Goal: Task Accomplishment & Management: Manage account settings

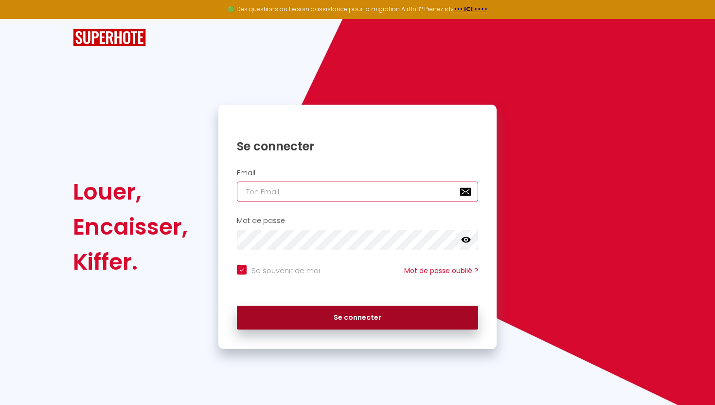
type input "[EMAIL_ADDRESS][DOMAIN_NAME]"
click at [286, 316] on button "Se connecter" at bounding box center [357, 317] width 241 height 24
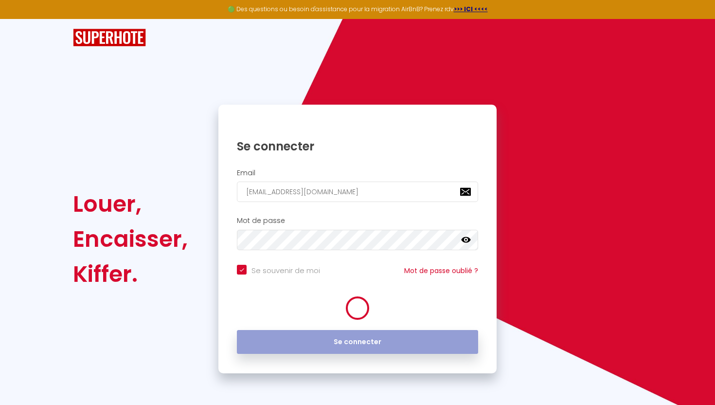
checkbox input "true"
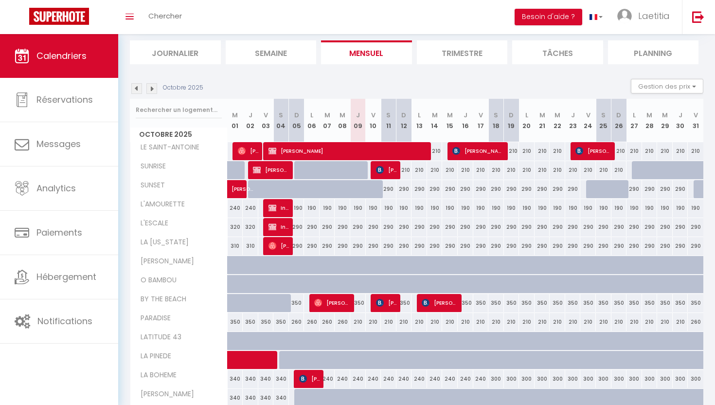
scroll to position [143, 0]
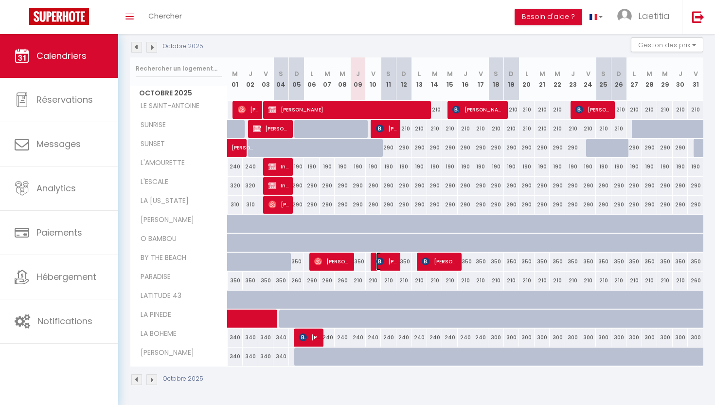
click at [381, 261] on img at bounding box center [380, 261] width 8 height 8
select select "OK"
select select "KO"
select select "0"
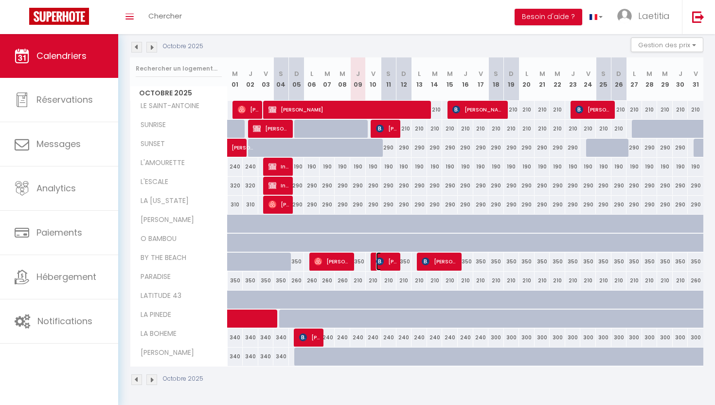
select select "1"
select select
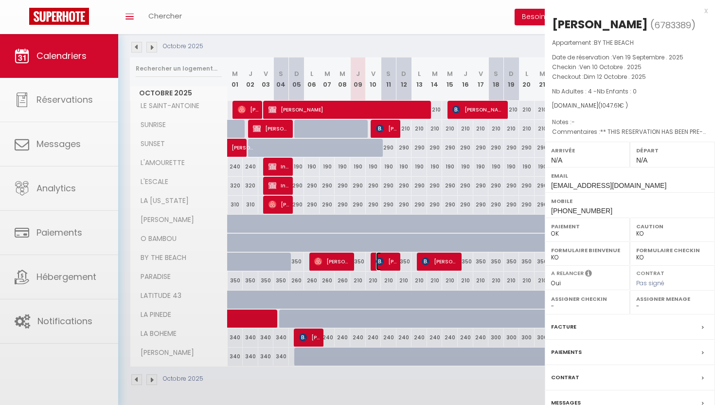
select select "4160"
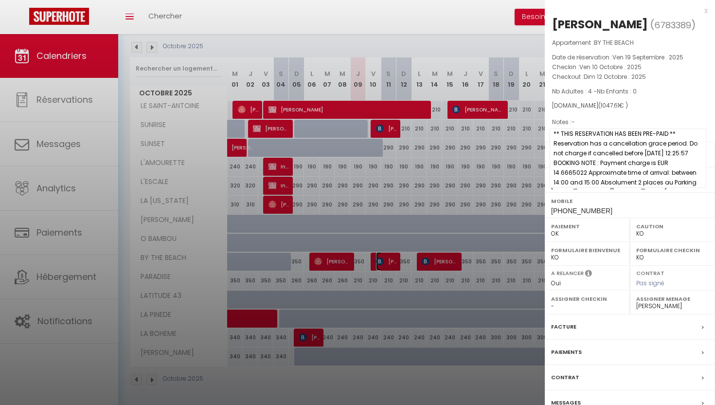
scroll to position [145, 0]
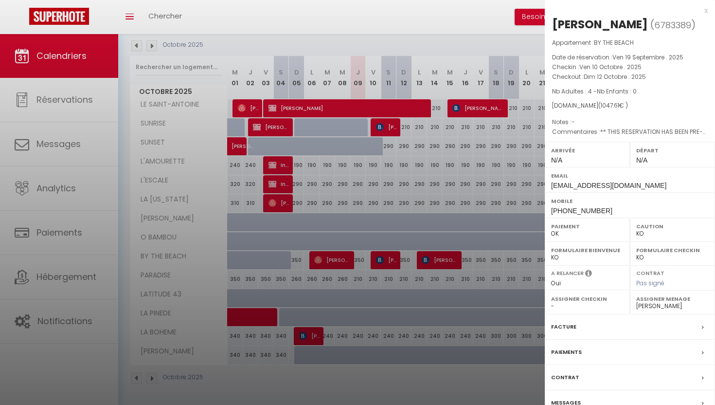
click at [705, 12] on div "x" at bounding box center [626, 11] width 163 height 12
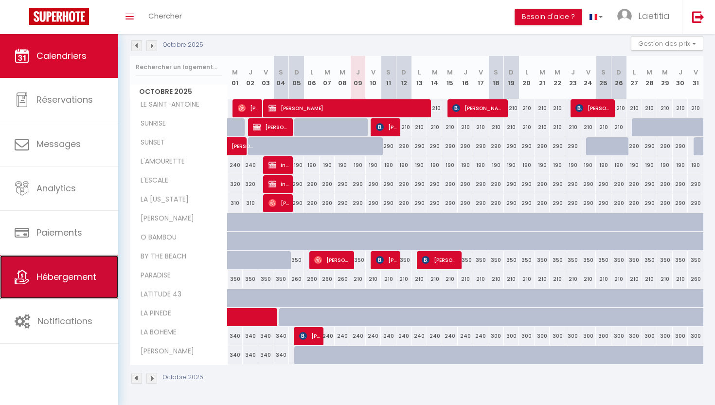
click at [86, 267] on link "Hébergement" at bounding box center [59, 277] width 118 height 44
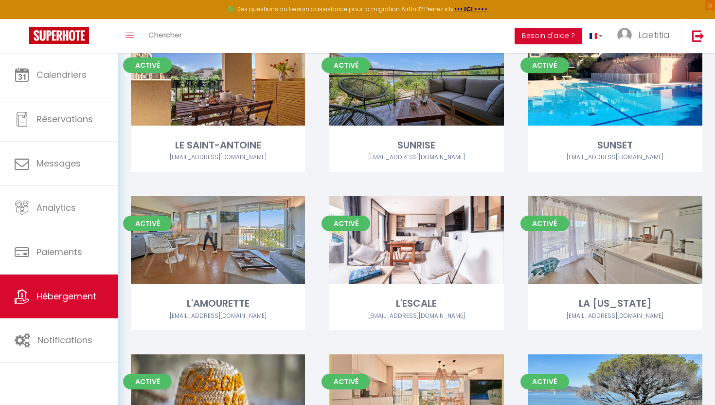
scroll to position [127, 0]
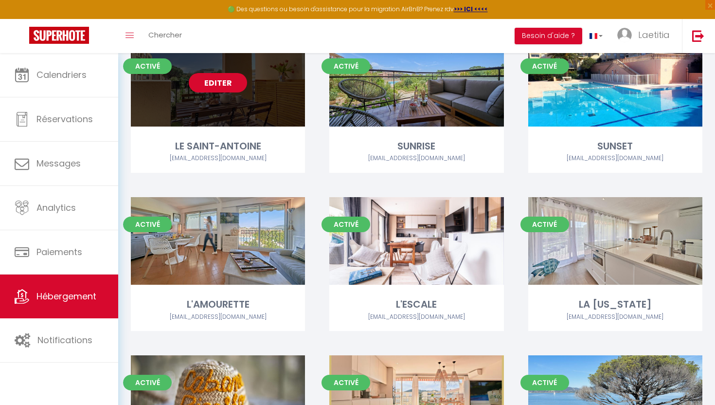
click at [237, 88] on link "Editer" at bounding box center [218, 82] width 58 height 19
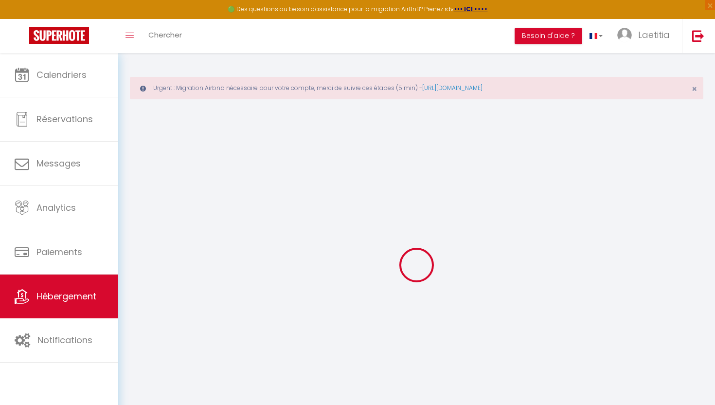
select select "1307-859983377328582836"
select select "+ 23 %"
select select "+ 38 %"
checkbox input "false"
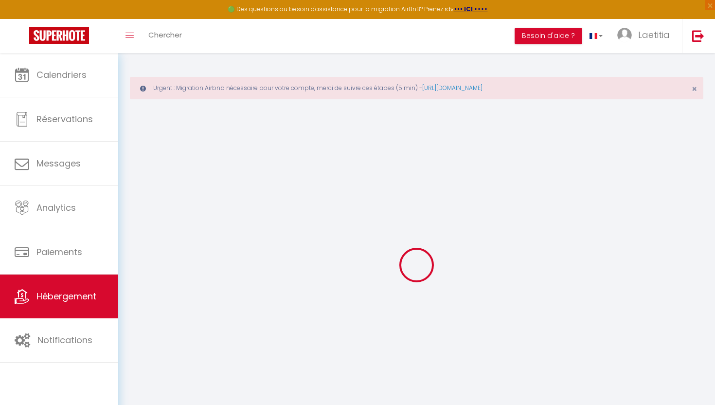
checkbox input "false"
select select "well_reviewed_guests"
select select "EUR"
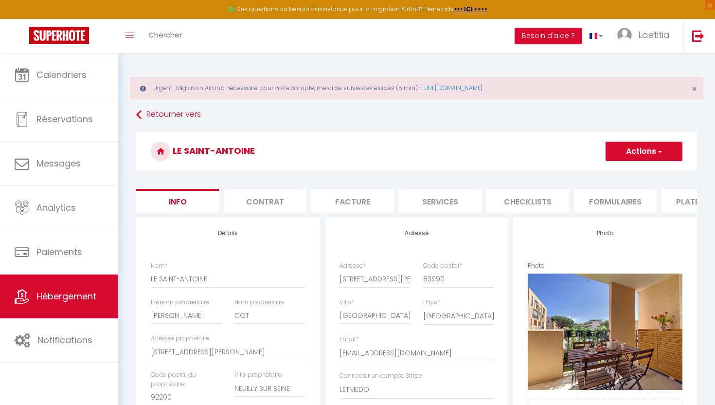
click at [669, 204] on li "Plateformes" at bounding box center [703, 201] width 83 height 24
select select
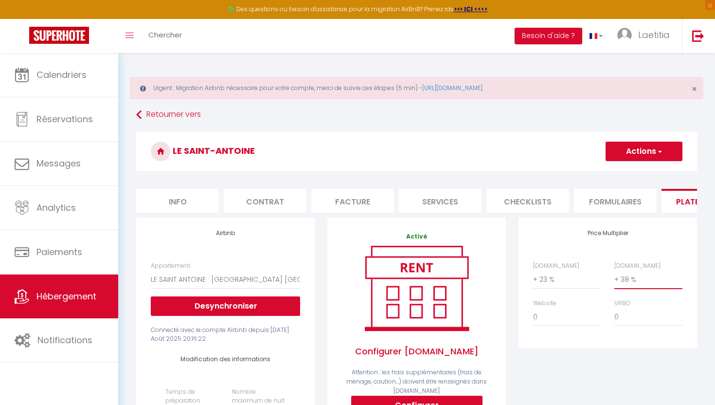
click at [624, 279] on select "0 + 1 % + 2 % + 3 % + 4 % + 5 % + 6 % + 7 % + 8 % + 9 %" at bounding box center [648, 279] width 68 height 18
select select "+ 42 %"
click at [614, 270] on select "0 + 1 % + 2 % + 3 % + 4 % + 5 % + 6 % + 7 % + 8 % + 9 %" at bounding box center [648, 279] width 68 height 18
select select
click at [628, 279] on select "0 + 1 % + 2 % + 3 % + 4 % + 5 % + 6 % + 7 % + 8 % + 9 %" at bounding box center [648, 279] width 68 height 18
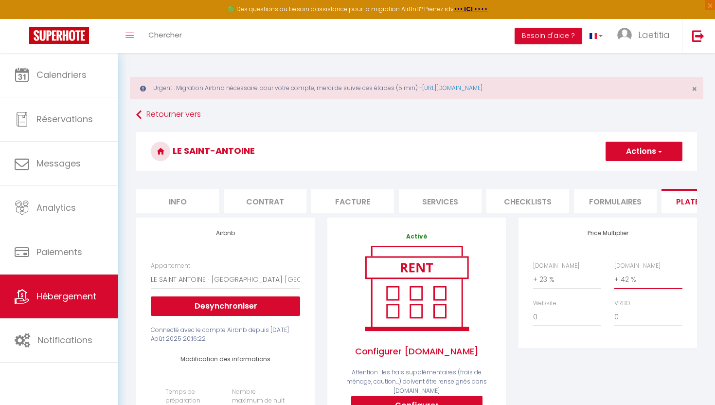
select select "+ 44 %"
click at [614, 270] on select "0 + 1 % + 2 % + 3 % + 4 % + 5 % + 6 % + 7 % + 8 % + 9 %" at bounding box center [648, 279] width 68 height 18
select select
click at [643, 148] on button "Actions" at bounding box center [644, 151] width 77 height 19
click at [633, 173] on link "Enregistrer" at bounding box center [643, 172] width 77 height 13
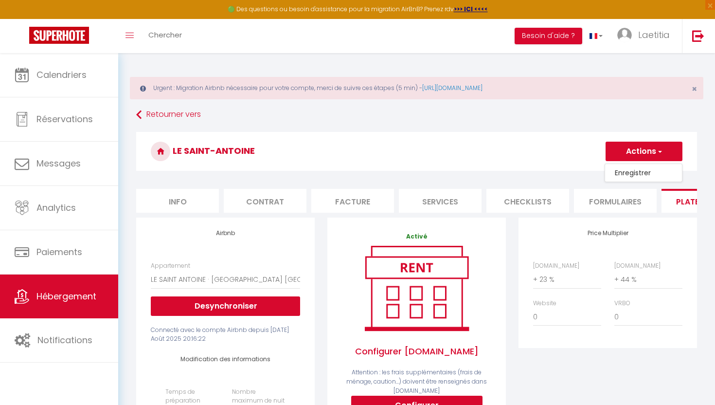
select select "well_reviewed_guests"
select select "EUR"
select select
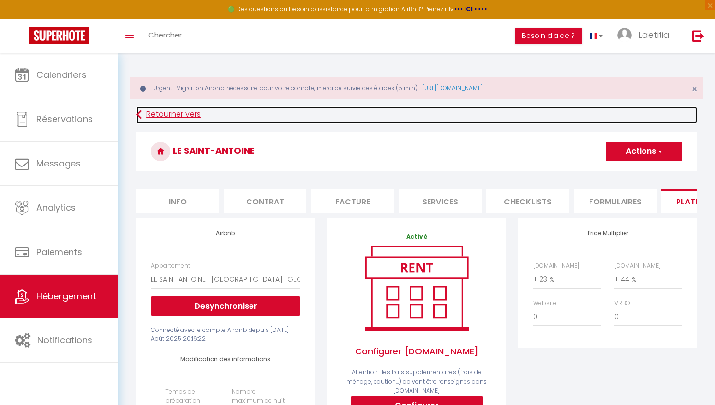
click at [141, 113] on icon at bounding box center [138, 115] width 5 height 18
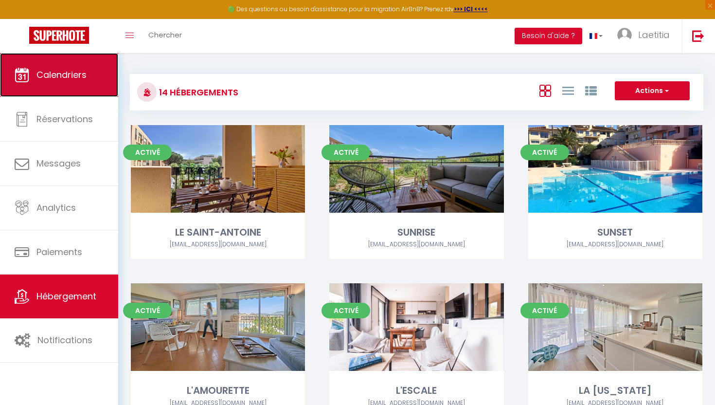
click at [80, 76] on span "Calendriers" at bounding box center [61, 75] width 50 height 12
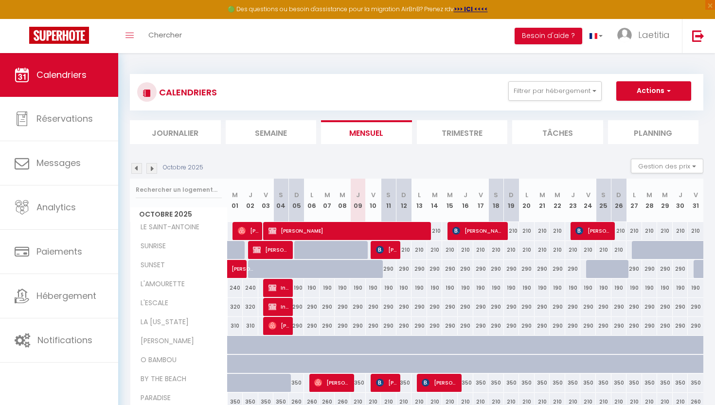
click at [150, 169] on img at bounding box center [151, 168] width 11 height 11
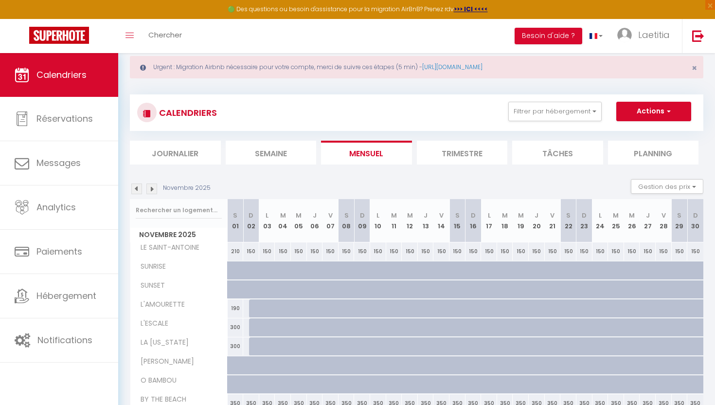
scroll to position [20, 0]
click at [151, 192] on img at bounding box center [151, 189] width 11 height 11
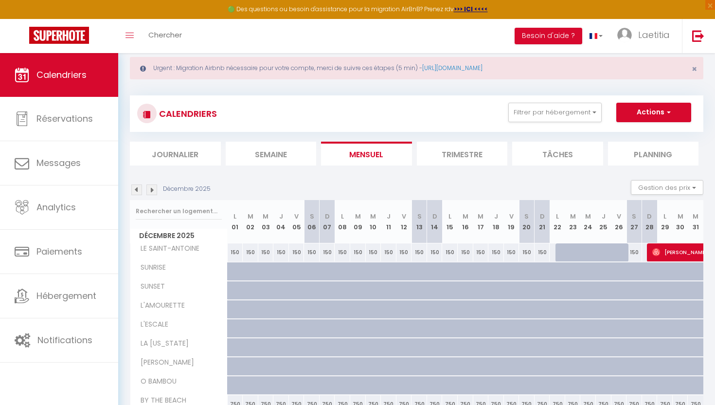
click at [152, 192] on img at bounding box center [151, 189] width 11 height 11
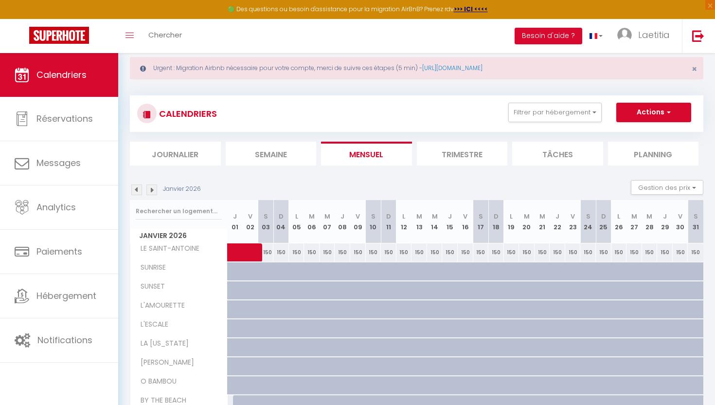
click at [152, 192] on img at bounding box center [151, 189] width 11 height 11
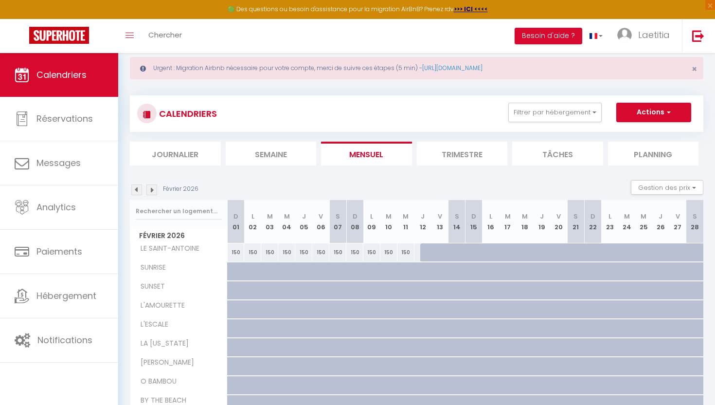
click at [152, 192] on img at bounding box center [151, 189] width 11 height 11
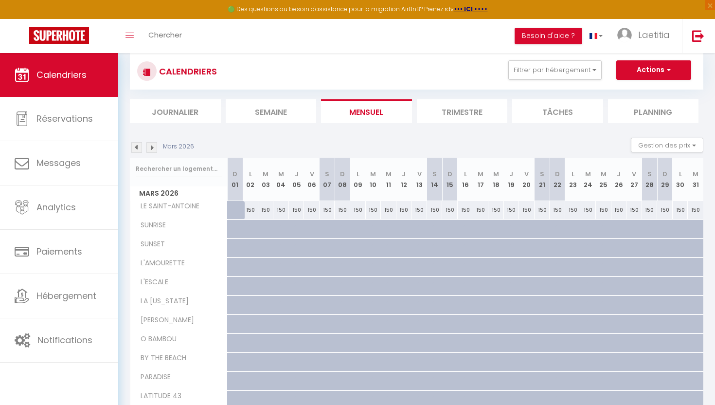
scroll to position [0, 0]
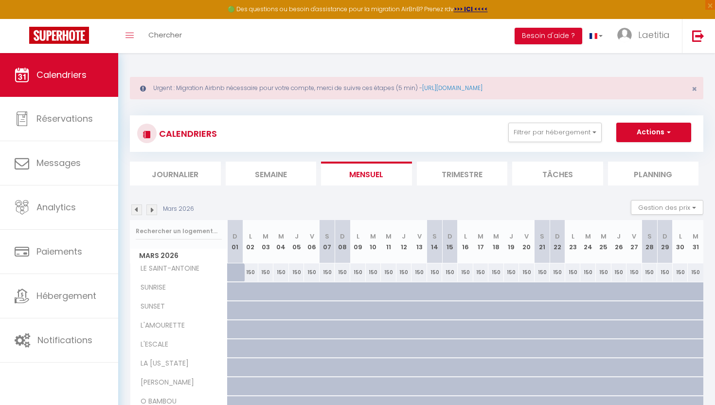
click at [153, 208] on img at bounding box center [151, 209] width 11 height 11
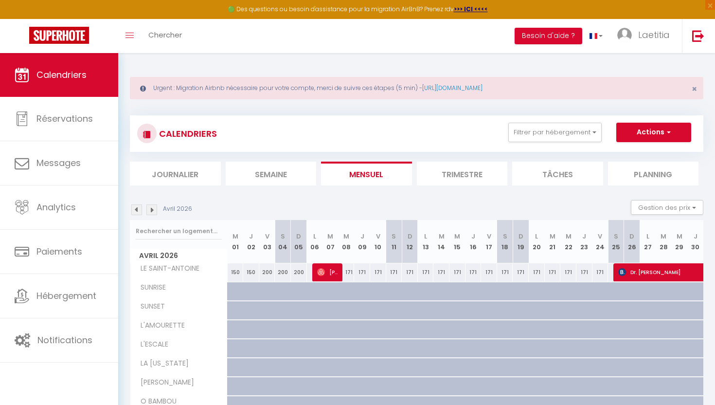
click at [153, 208] on img at bounding box center [151, 209] width 11 height 11
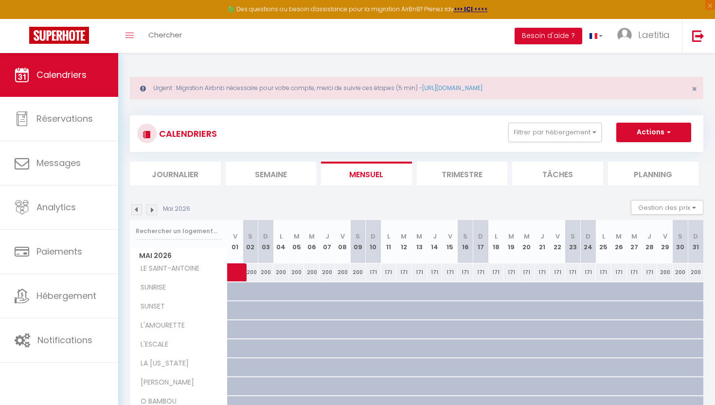
click at [153, 208] on img at bounding box center [151, 209] width 11 height 11
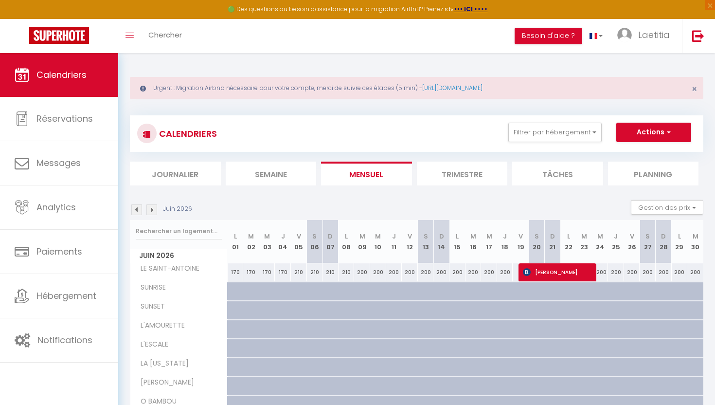
click at [153, 208] on img at bounding box center [151, 209] width 11 height 11
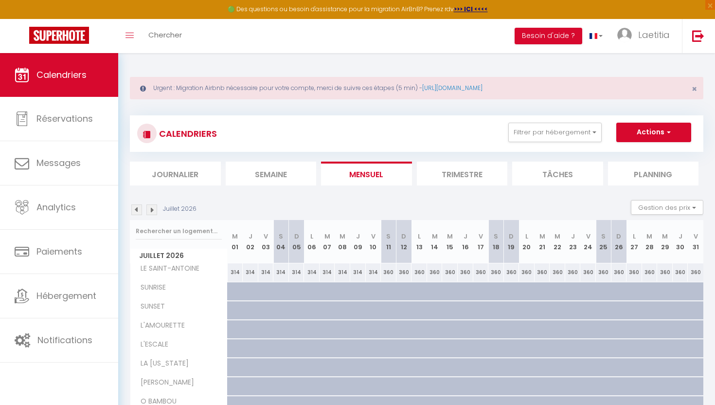
click at [153, 208] on img at bounding box center [151, 209] width 11 height 11
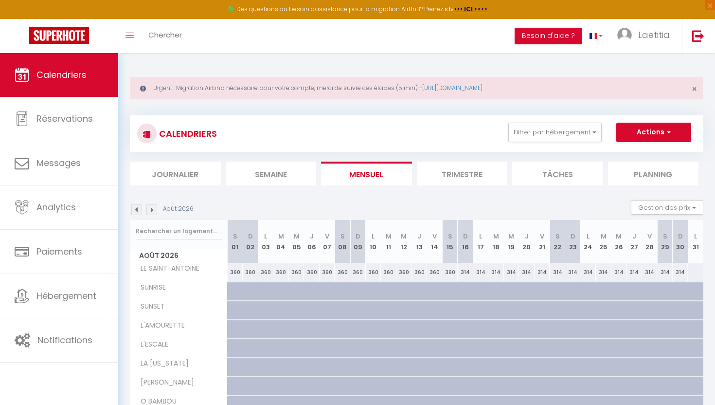
click at [153, 208] on img at bounding box center [151, 209] width 11 height 11
